Goal: Complete application form

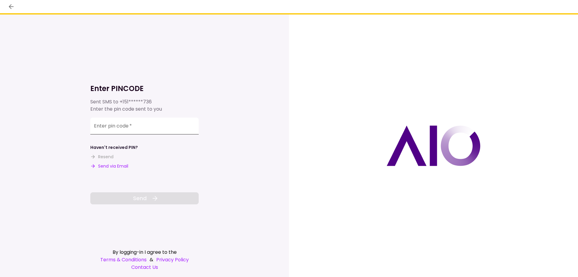
click at [93, 129] on input "Enter pin code   *" at bounding box center [144, 125] width 108 height 17
type input "******"
click at [133, 201] on span "Send" at bounding box center [140, 198] width 14 height 8
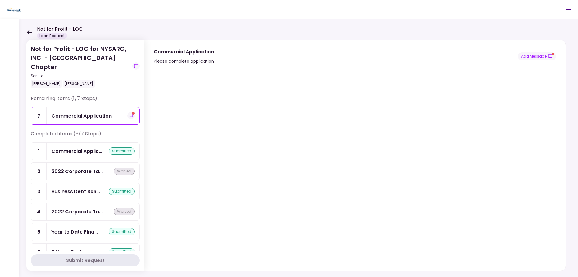
click at [93, 117] on div "Commercial Application" at bounding box center [81, 116] width 60 height 8
click at [129, 117] on icon "show-messages" at bounding box center [131, 115] width 5 height 5
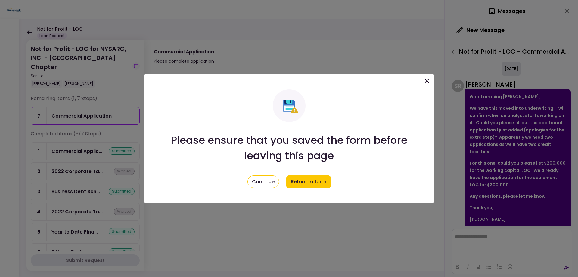
scroll to position [25, 0]
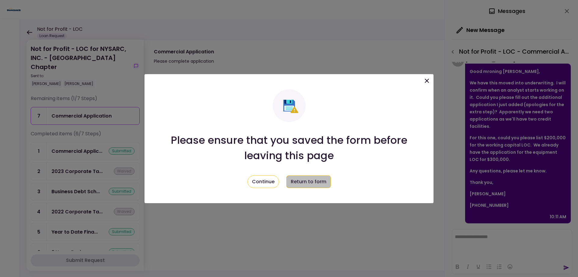
click at [305, 184] on button "Return to form" at bounding box center [308, 181] width 45 height 13
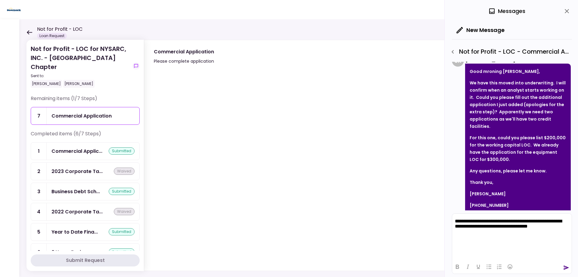
click at [565, 267] on icon "send" at bounding box center [566, 267] width 6 height 6
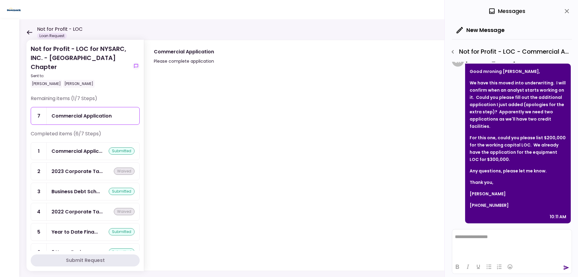
scroll to position [93, 0]
